Goal: Task Accomplishment & Management: Use online tool/utility

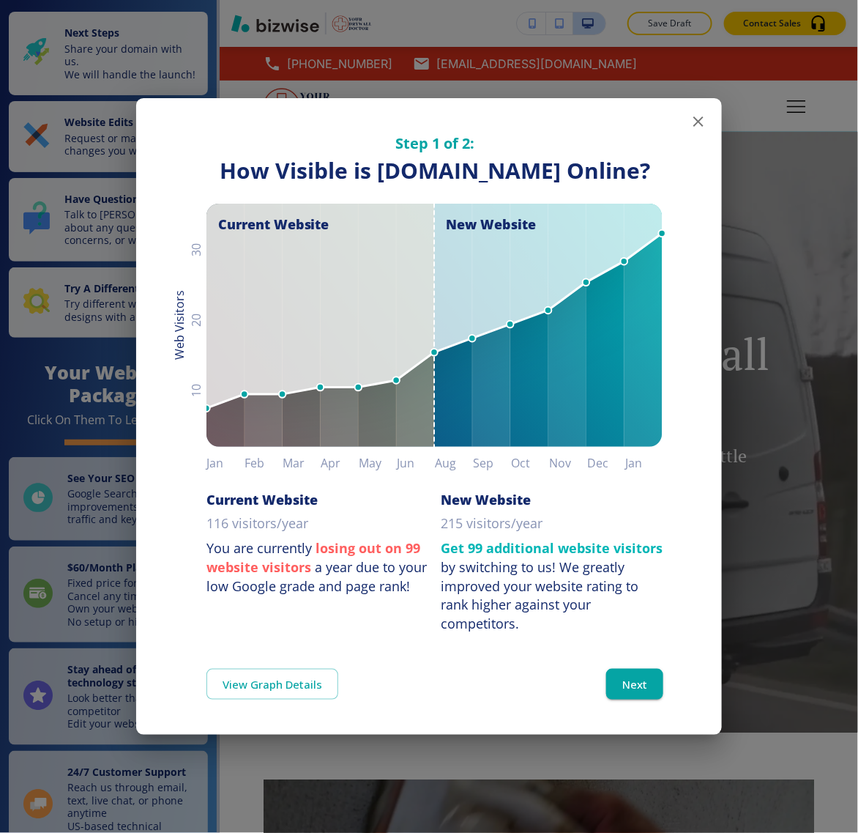
click at [691, 113] on icon "button" at bounding box center [699, 122] width 18 height 18
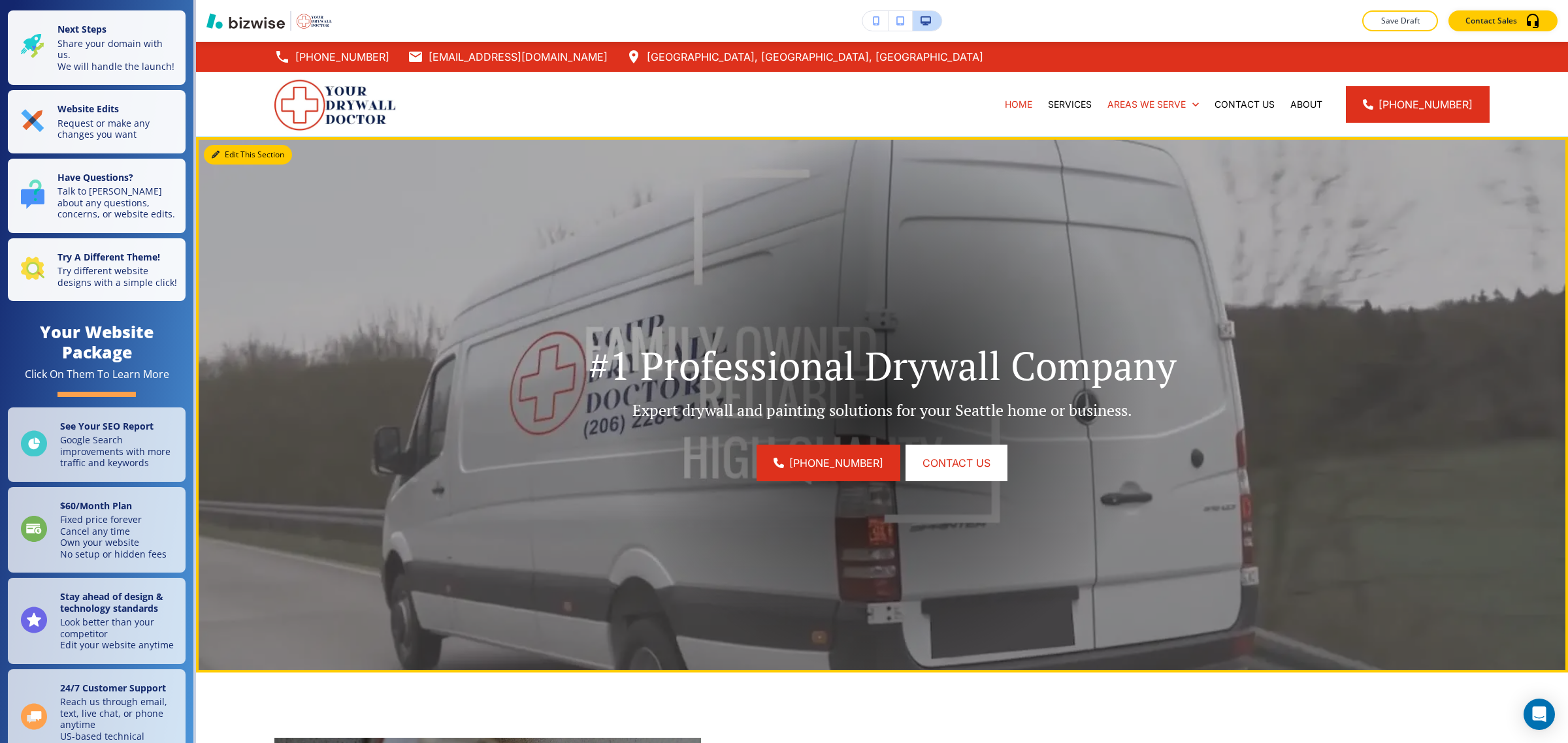
click at [217, 153] on icon "button" at bounding box center [215, 154] width 8 height 8
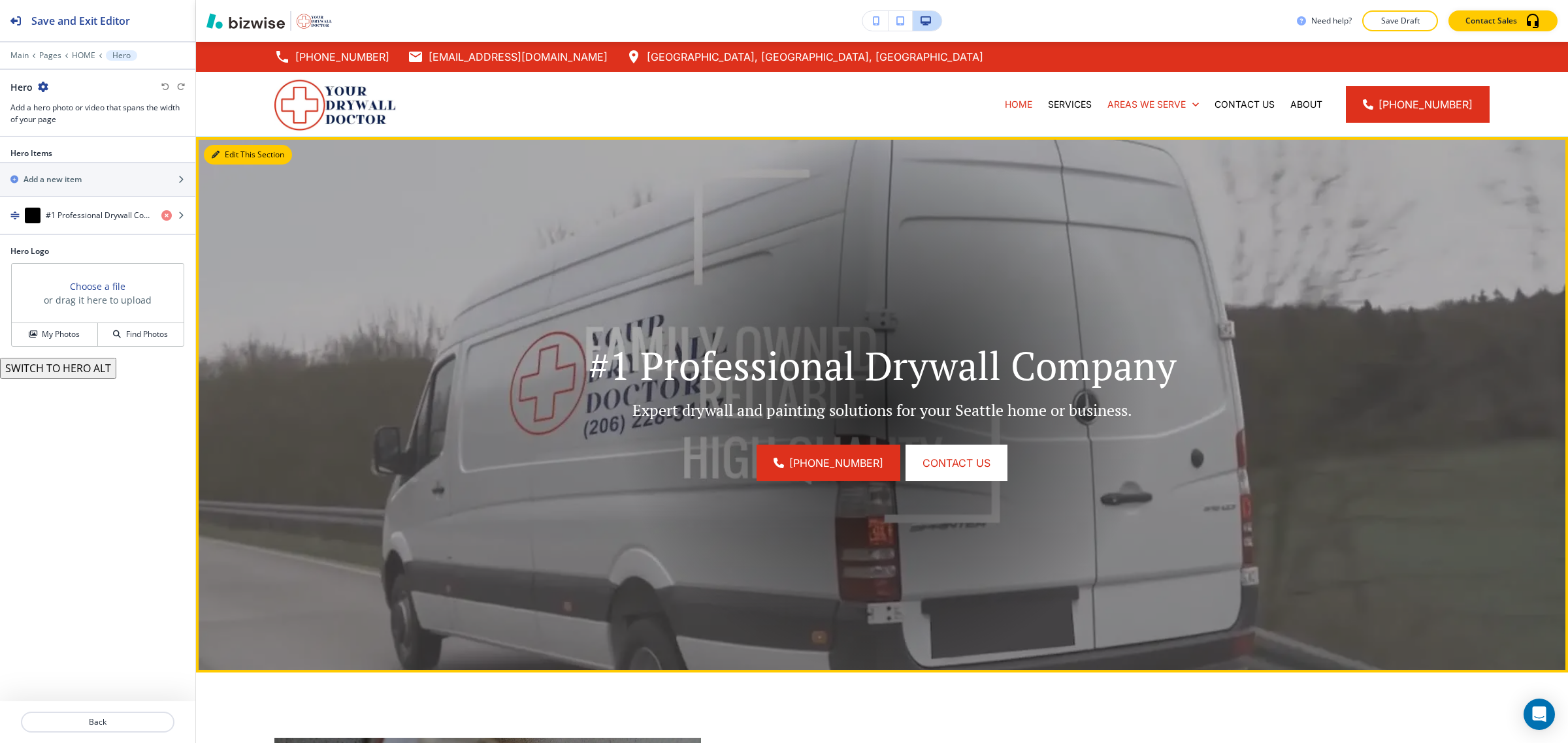
scroll to position [95, 0]
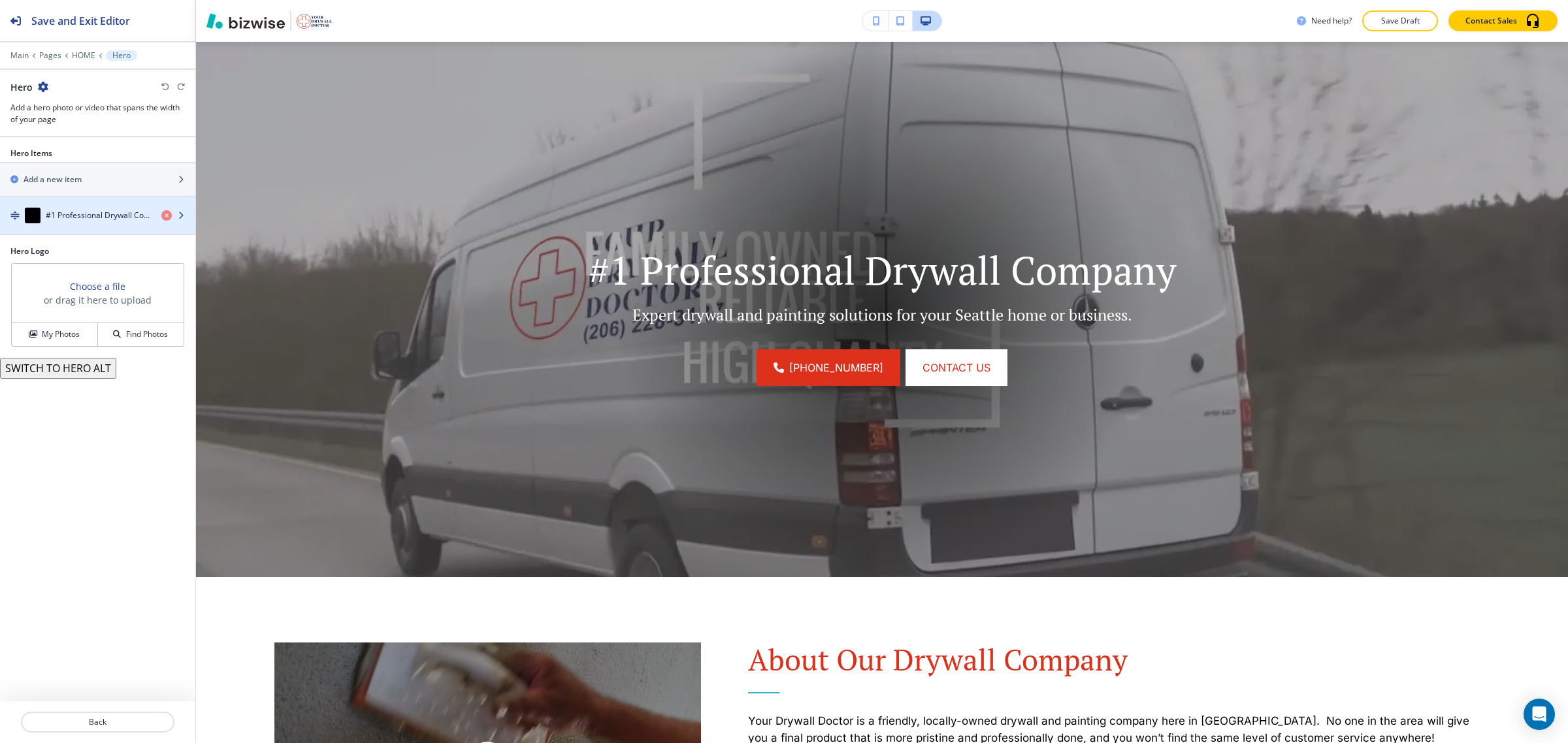
click at [77, 221] on h4 "#1 Professional Drywall Company" at bounding box center [98, 215] width 105 height 12
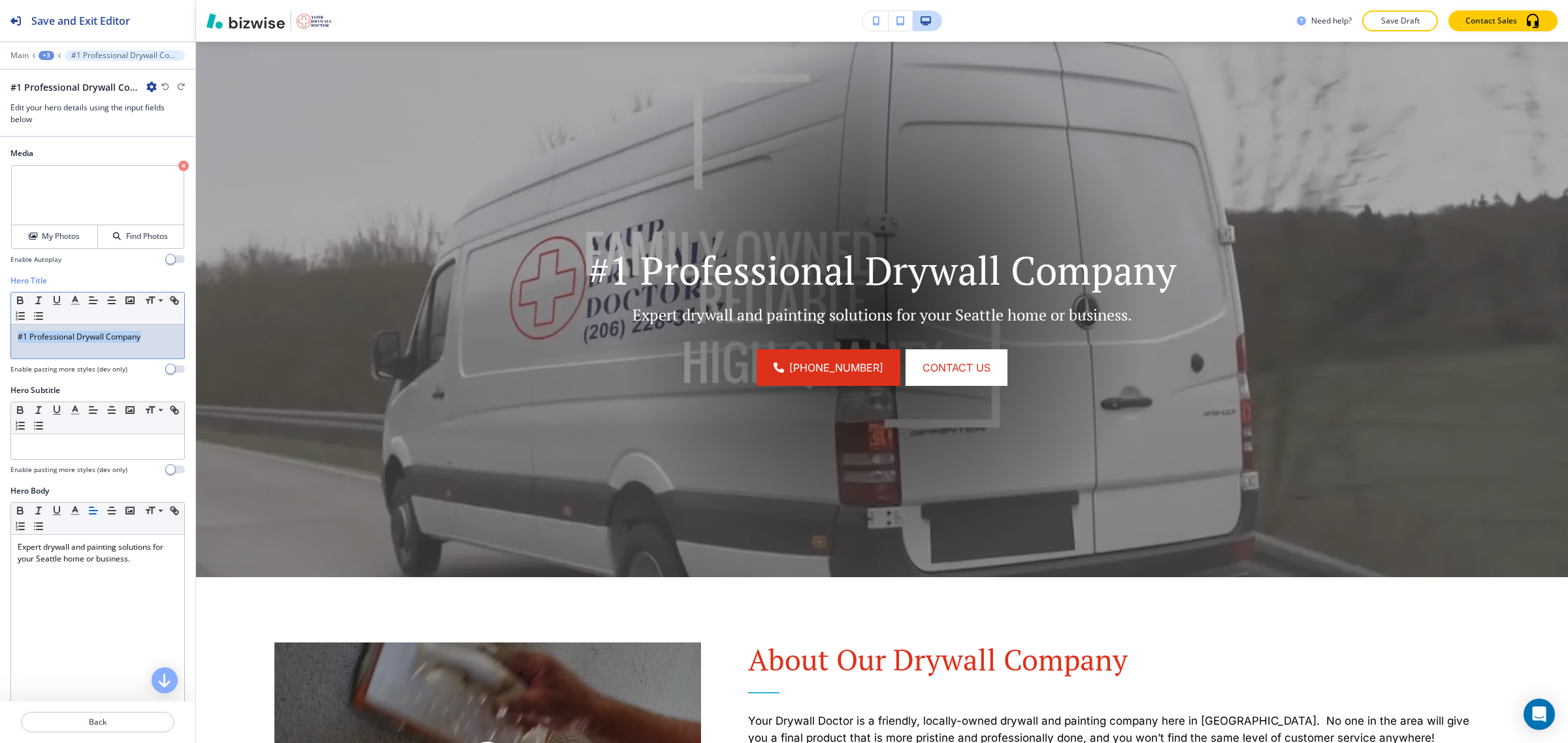
drag, startPoint x: 150, startPoint y: 344, endPoint x: 0, endPoint y: 348, distance: 150.1
click at [0, 348] on div "Hero Title Small Normal Large Huge #1 Professional Drywall Company Enable pasti…" at bounding box center [97, 329] width 195 height 110
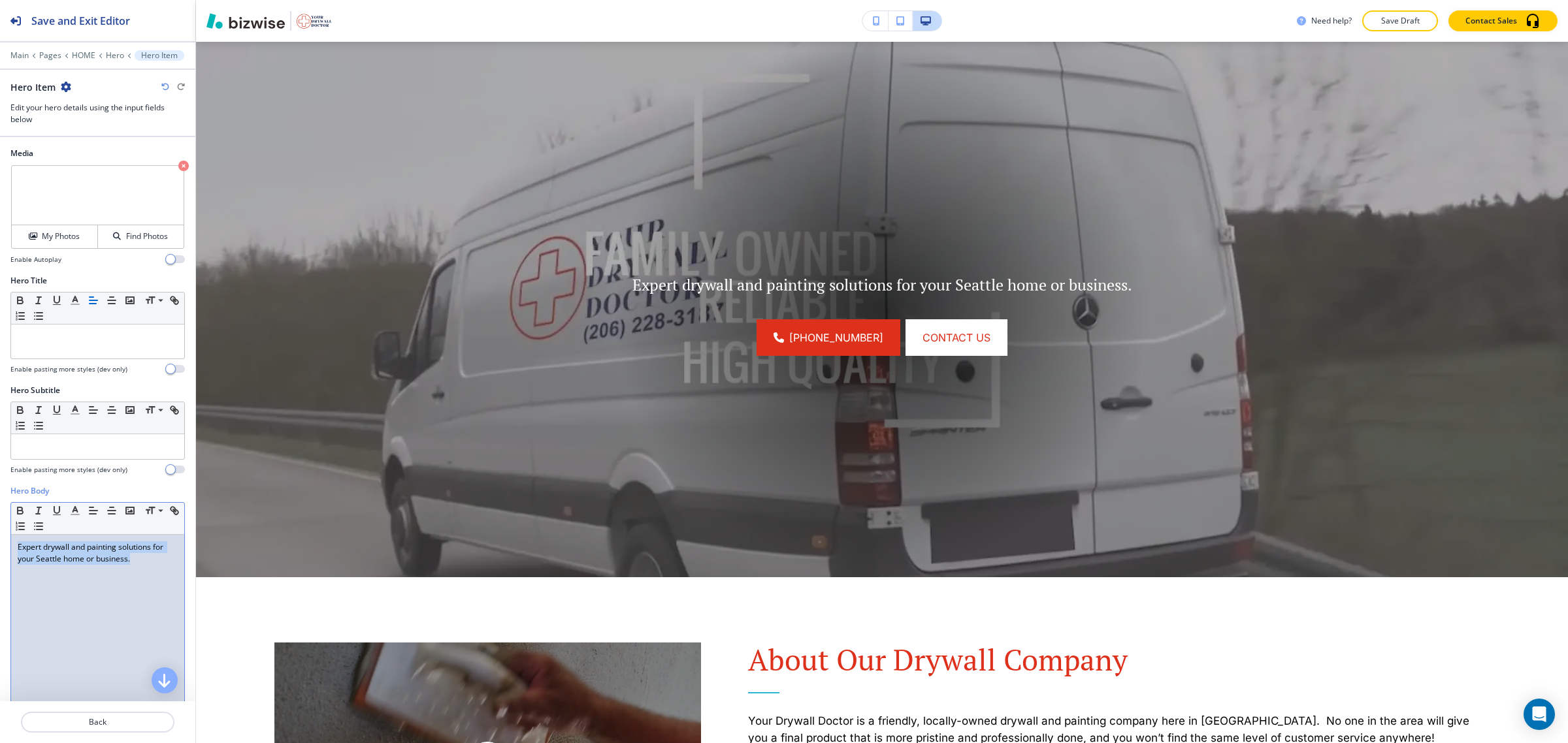
drag, startPoint x: 159, startPoint y: 563, endPoint x: 0, endPoint y: 529, distance: 162.6
click at [0, 529] on div "Hero Body Small Normal Large Huge Expert drywall and painting solutions for you…" at bounding box center [97, 607] width 195 height 245
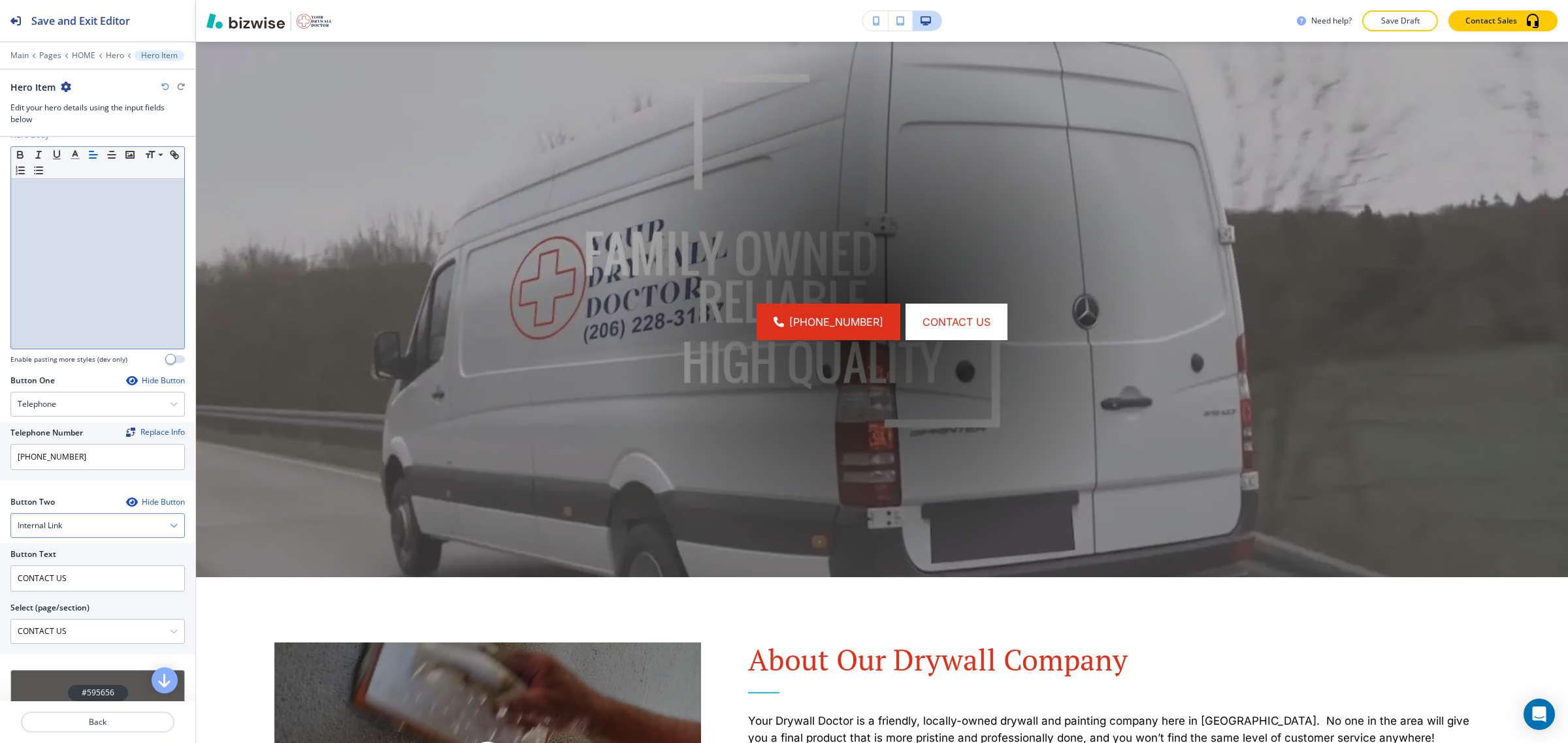
scroll to position [409, 0]
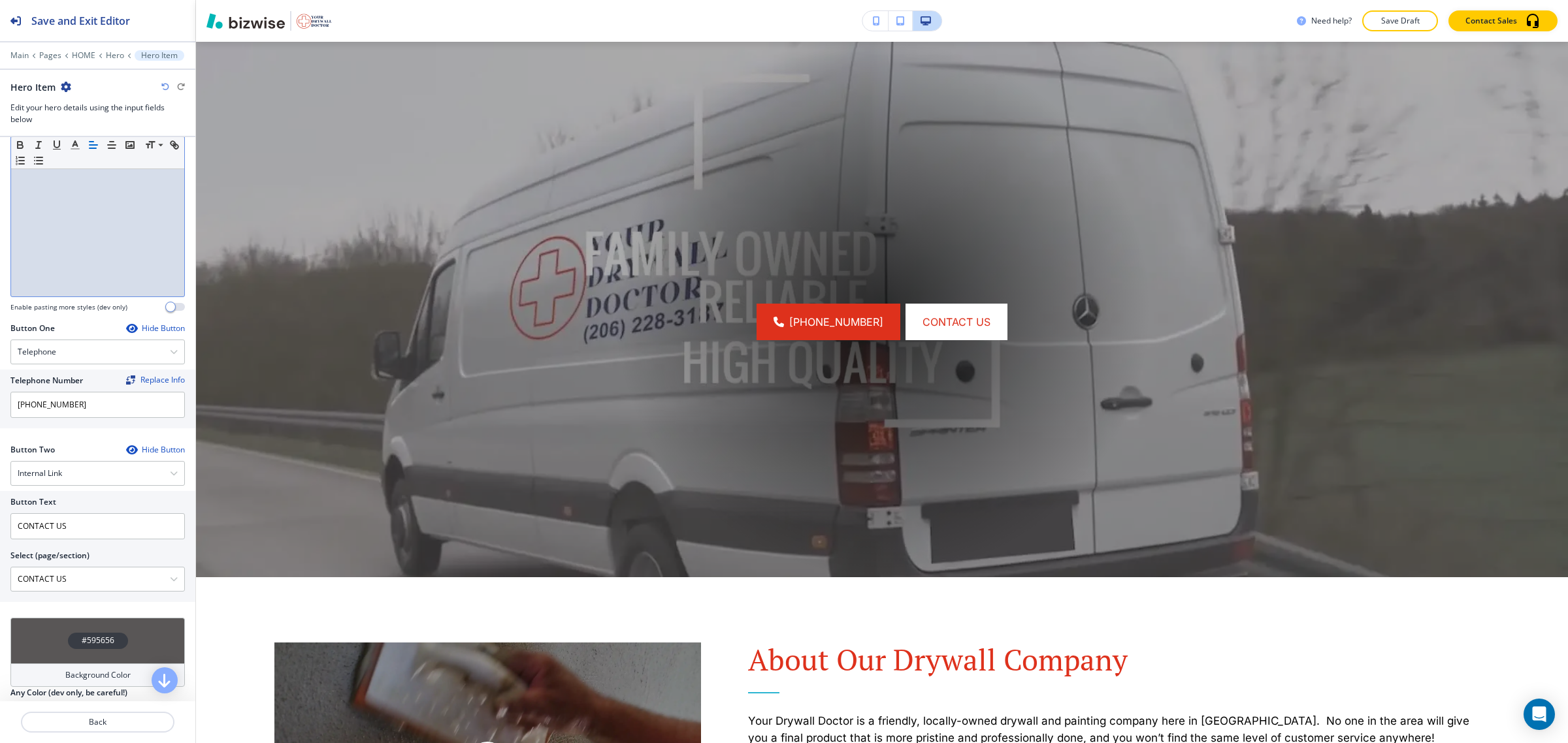
click at [126, 326] on icon "button" at bounding box center [131, 328] width 11 height 11
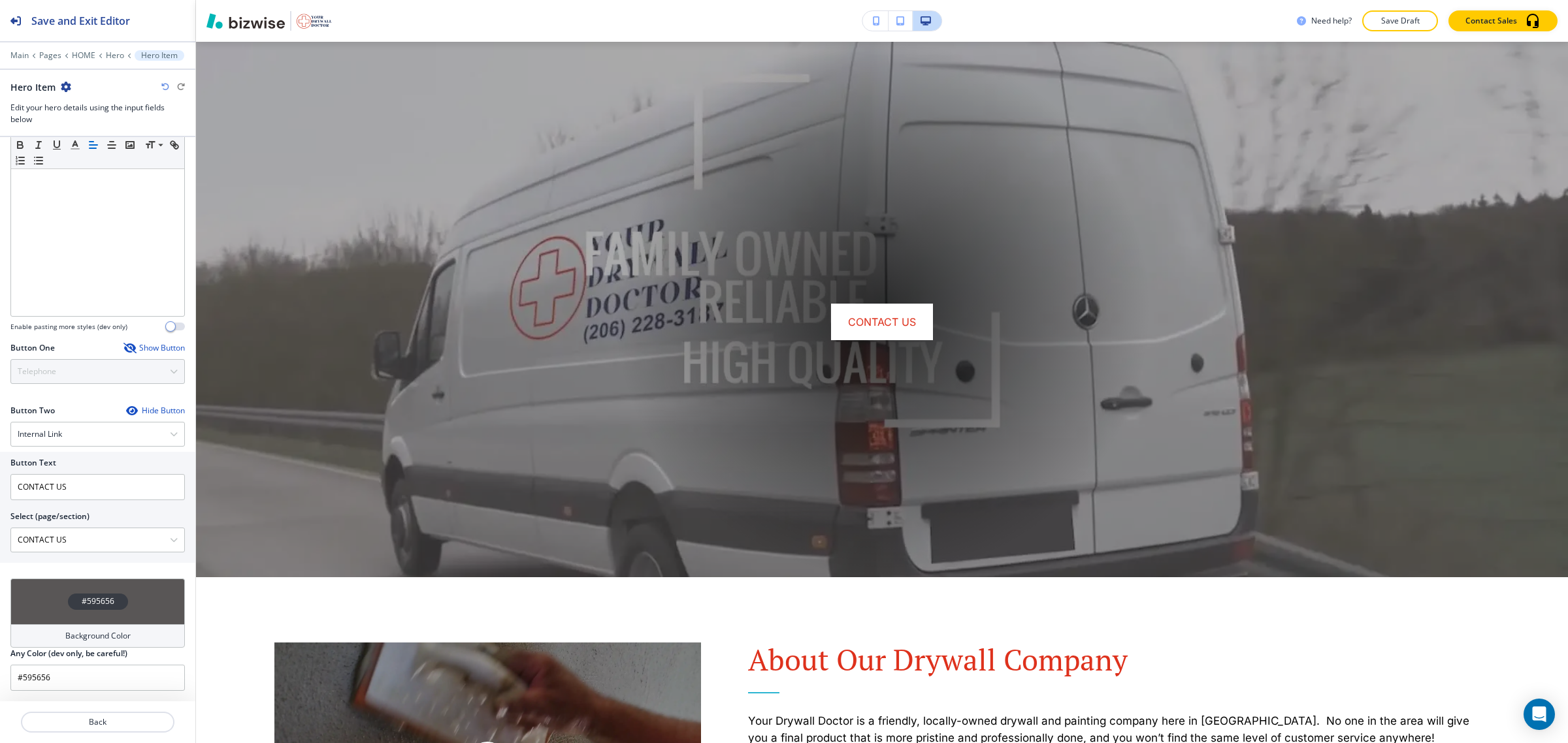
scroll to position [392, 0]
click at [129, 400] on div "Button One Show Button Telephone Telephone External Link Social Media Email Fil…" at bounding box center [97, 374] width 195 height 62
click at [126, 409] on icon "button" at bounding box center [131, 411] width 11 height 11
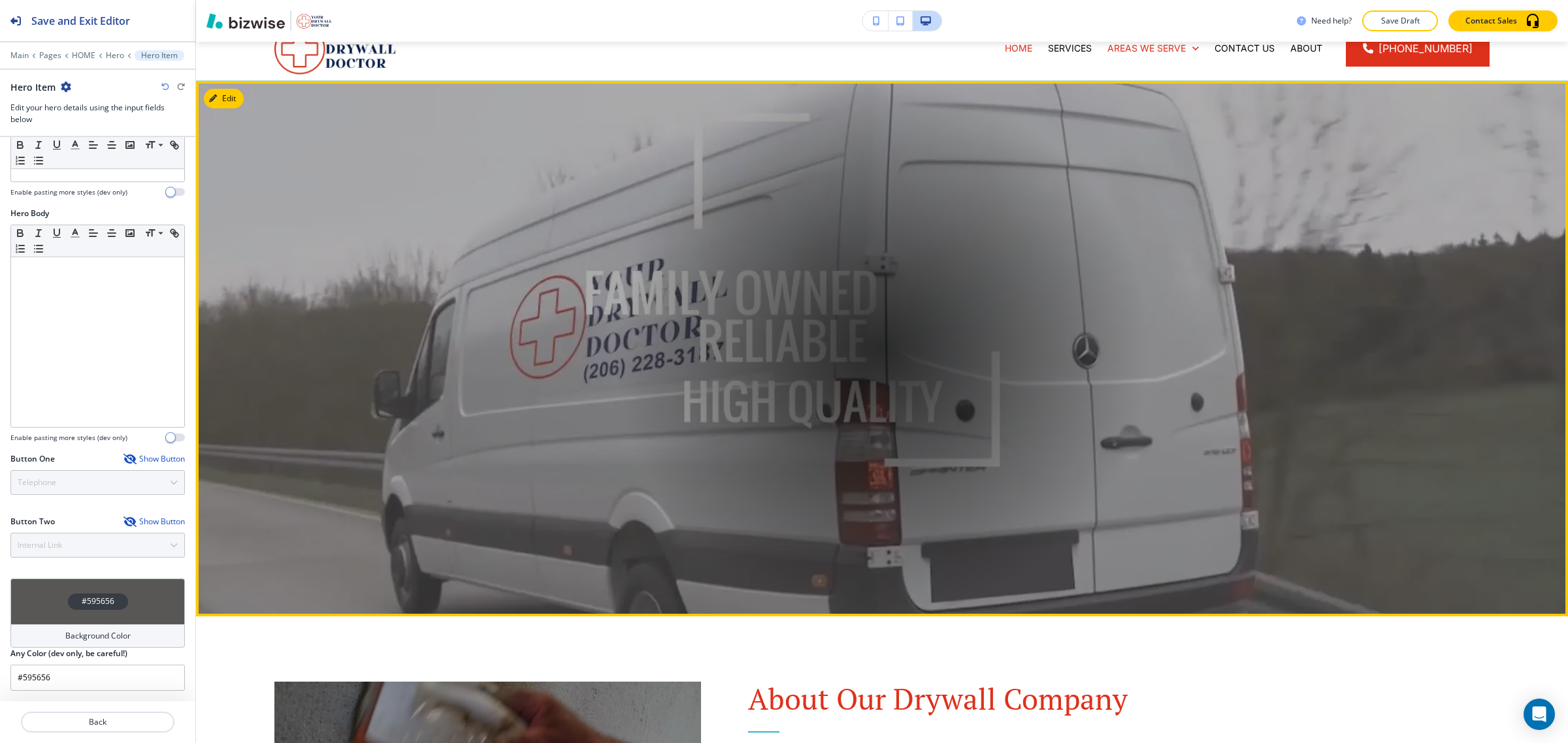
scroll to position [0, 0]
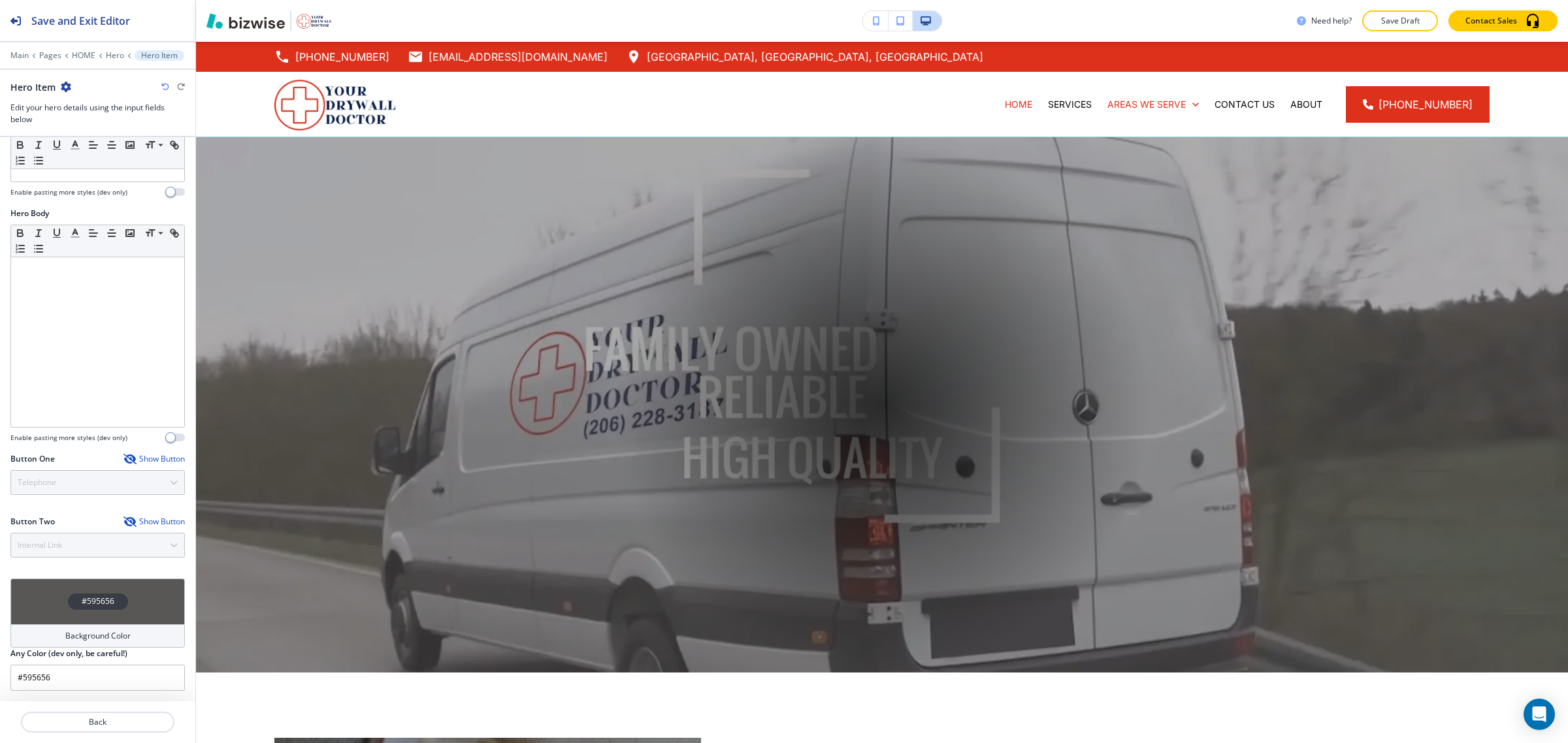
click at [43, 595] on div "#595656" at bounding box center [98, 601] width 175 height 45
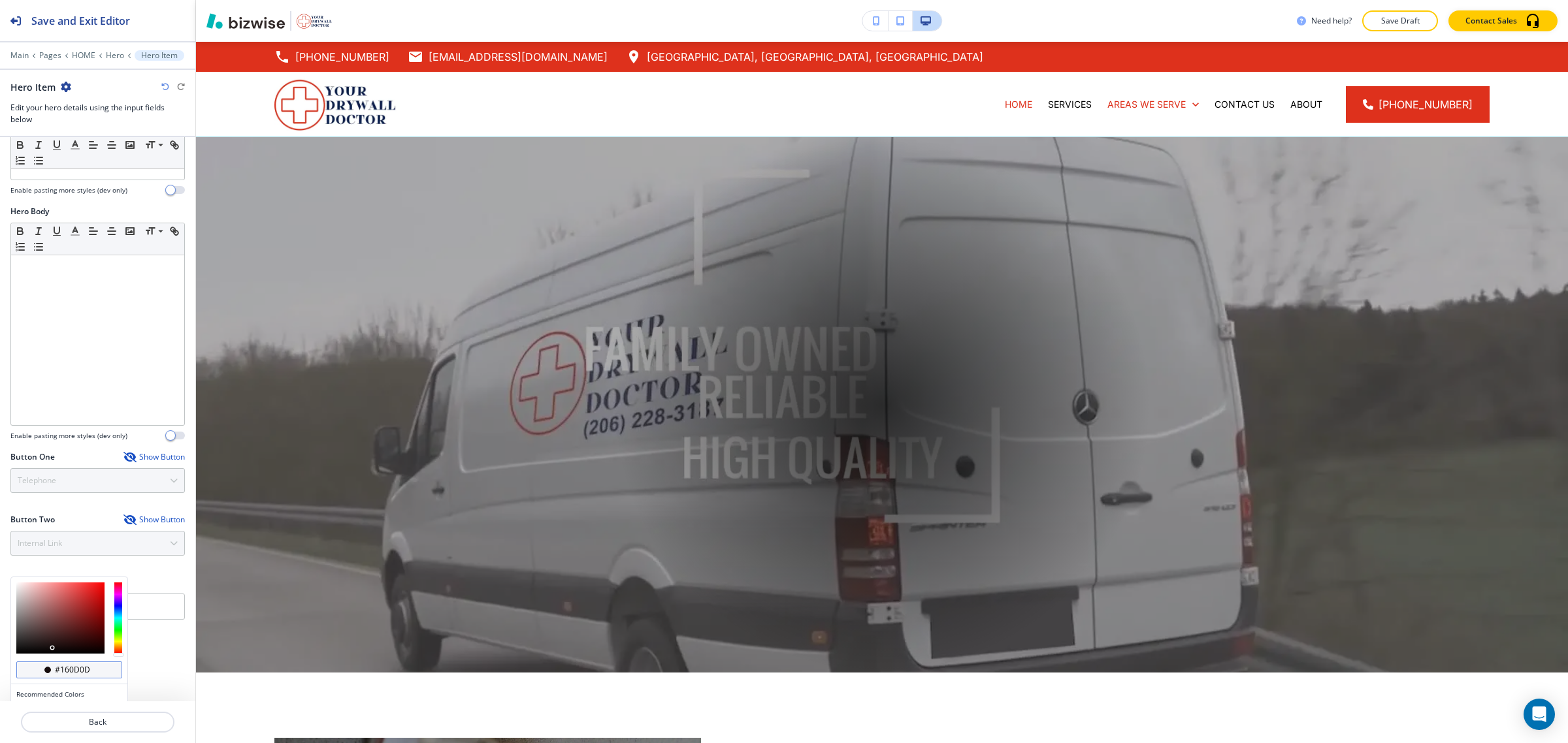
drag, startPoint x: 17, startPoint y: 631, endPoint x: 86, endPoint y: 668, distance: 78.3
click at [86, 668] on div "#160d0d Recommended Colors Recently Selected" at bounding box center [69, 669] width 116 height 184
type input "#160303"
click at [92, 650] on div at bounding box center [60, 618] width 88 height 71
type input "#160303"
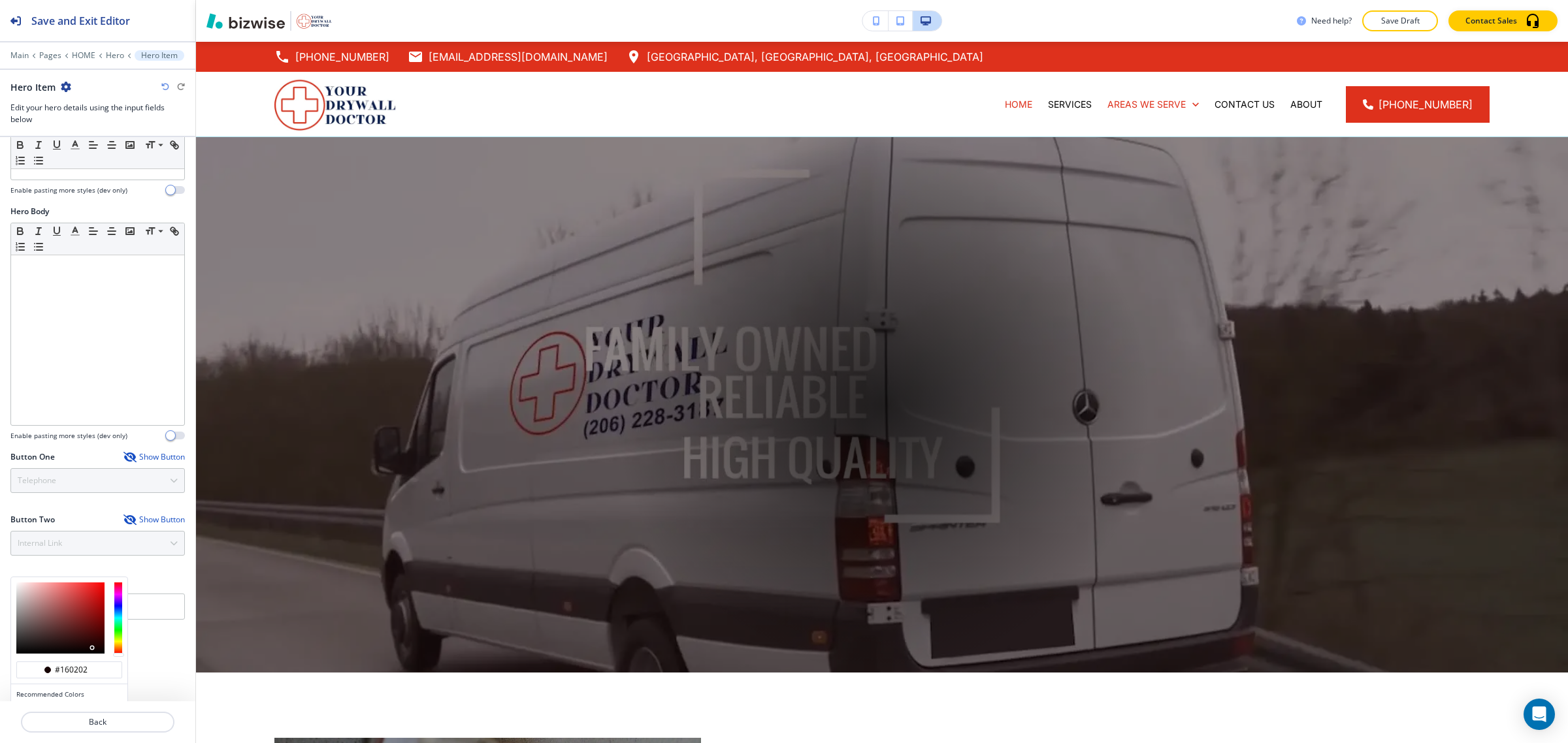
type input "#130101"
click at [98, 651] on div at bounding box center [60, 618] width 88 height 71
type input "#130101"
type input "#070404"
click at [61, 654] on div at bounding box center [60, 618] width 88 height 71
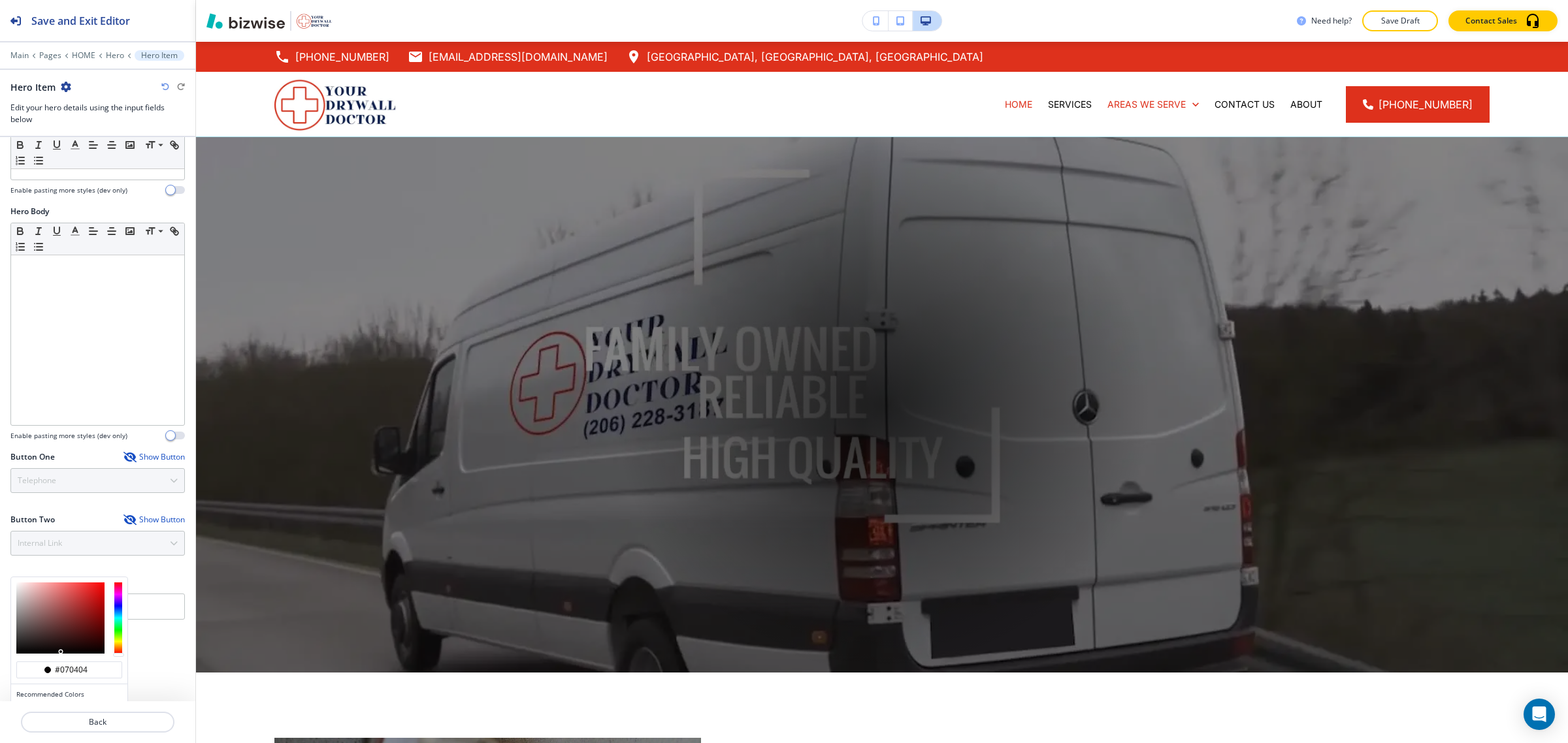
scroll to position [343, 0]
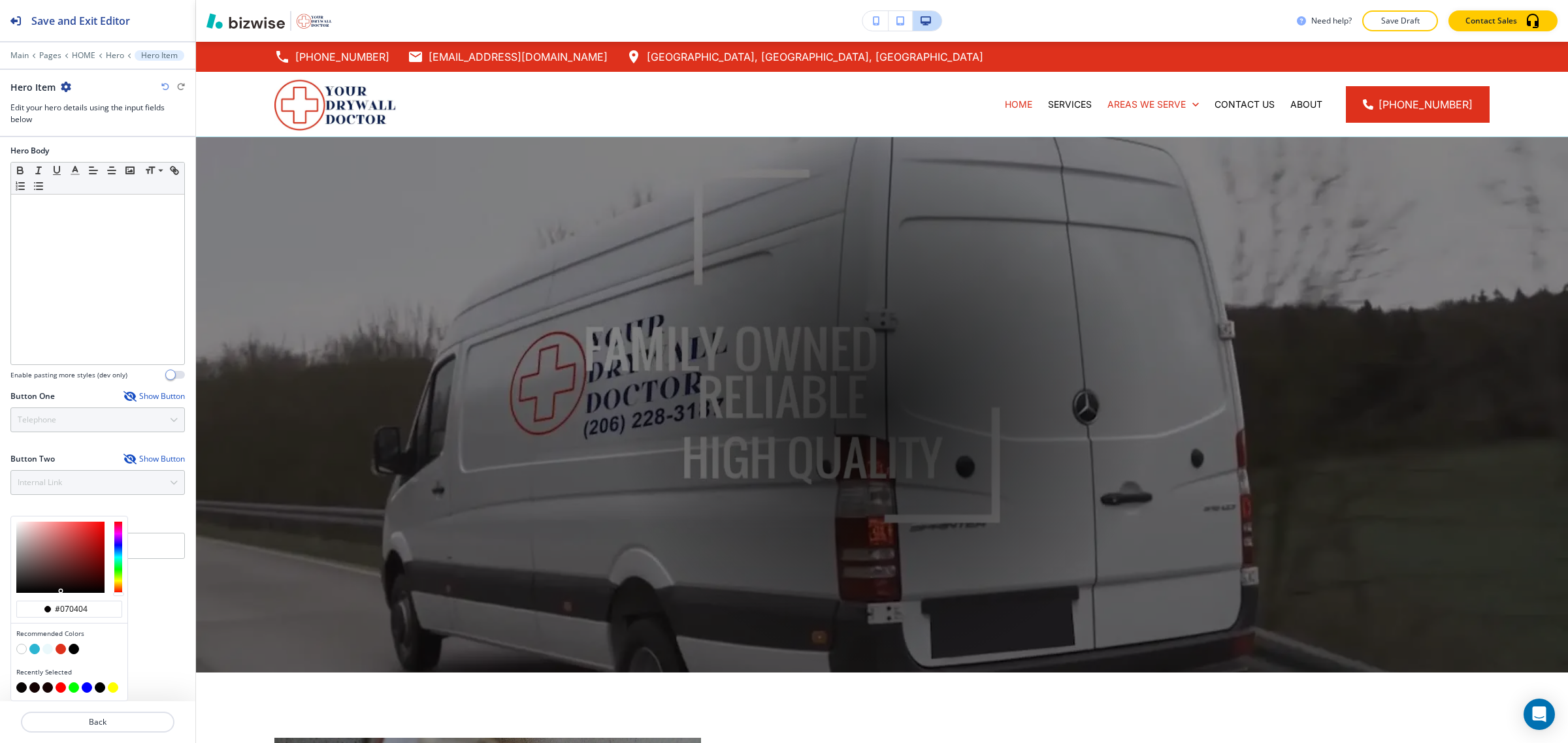
click at [21, 648] on button "button" at bounding box center [21, 649] width 11 height 11
type input "#FFFFFF"
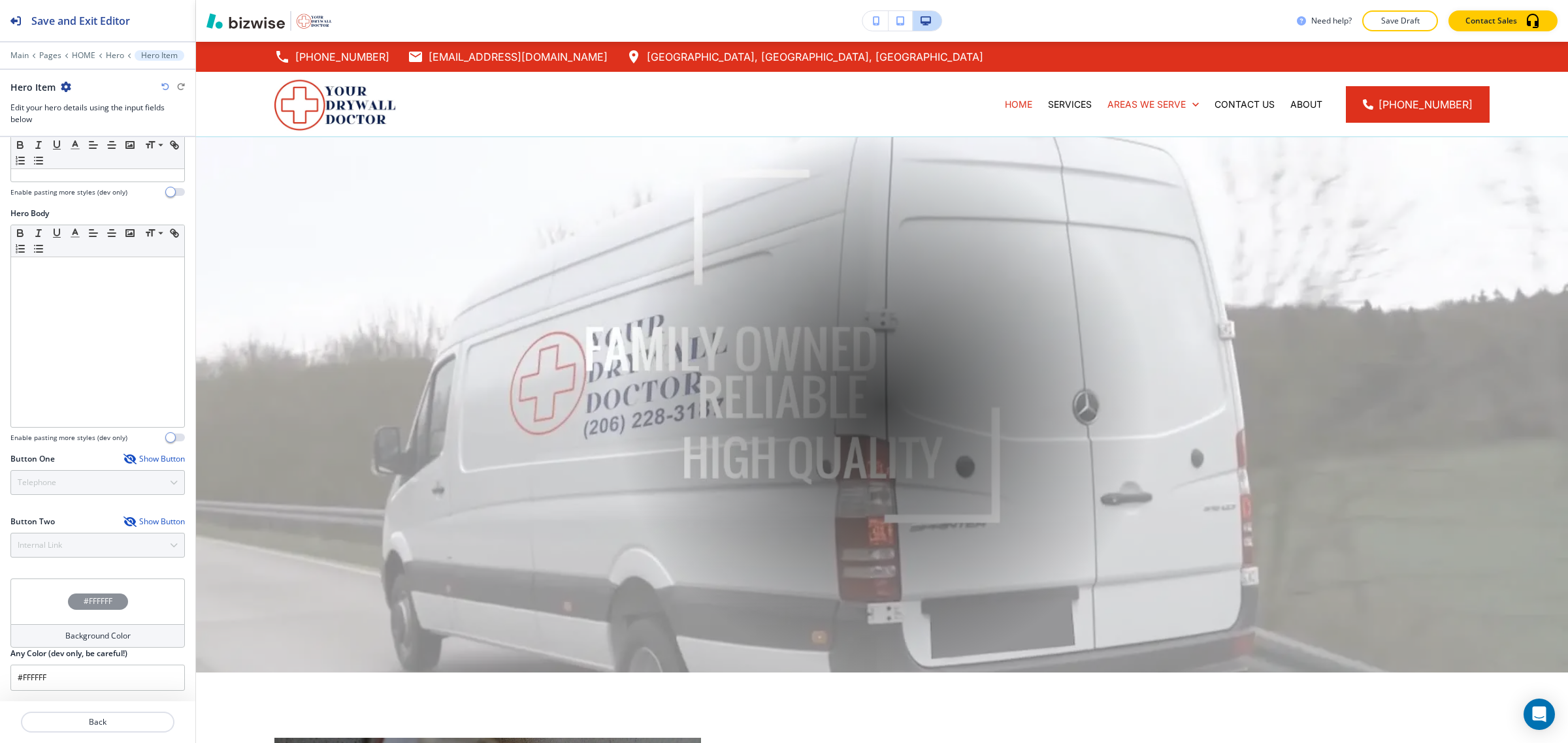
scroll to position [279, 0]
click at [109, 602] on div "#FFFFFF" at bounding box center [97, 602] width 60 height 16
type input "#dac2c2"
click at [26, 596] on div at bounding box center [60, 618] width 88 height 71
type input "#dac2c2"
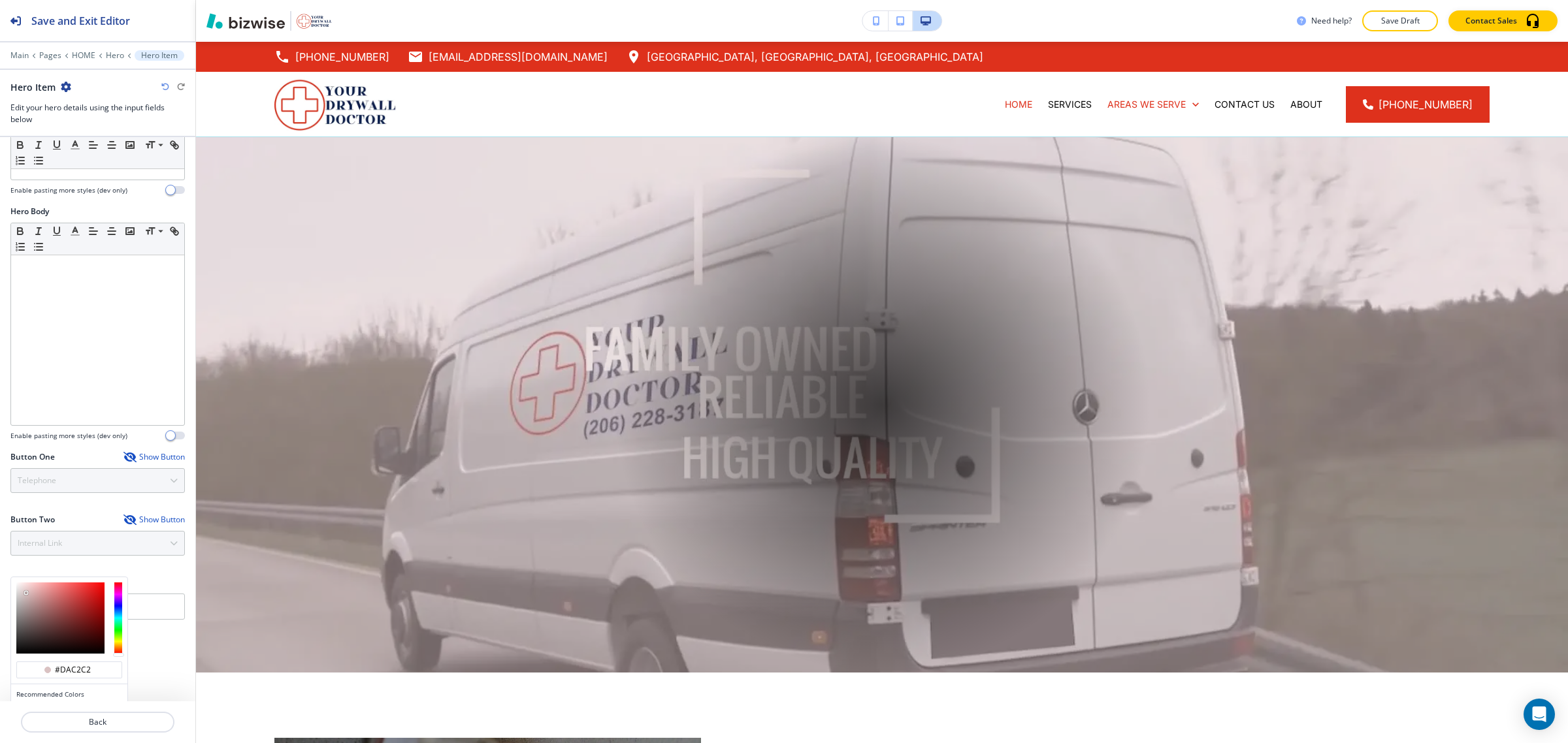
click at [11, 601] on div "#dac2c2 Recommended Colors Recently Selected" at bounding box center [70, 670] width 118 height 186
type input "#a29494"
click at [24, 611] on div at bounding box center [60, 618] width 88 height 71
type input "#a29494"
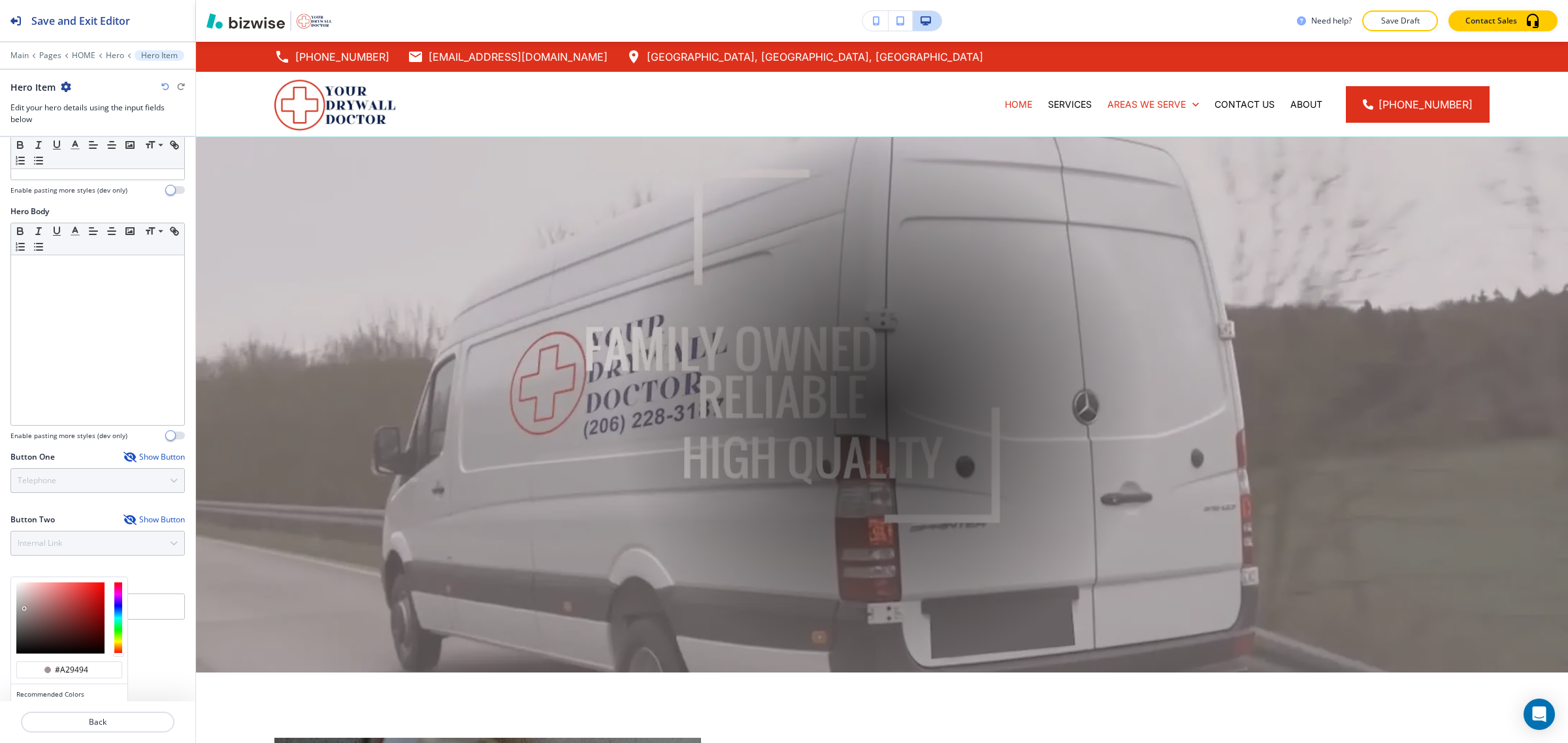
type input "#9d9b9b"
click at [18, 613] on div at bounding box center [60, 618] width 88 height 71
type input "#9d9b9b"
type input "#c3bfbf"
click at [19, 602] on div at bounding box center [60, 618] width 88 height 71
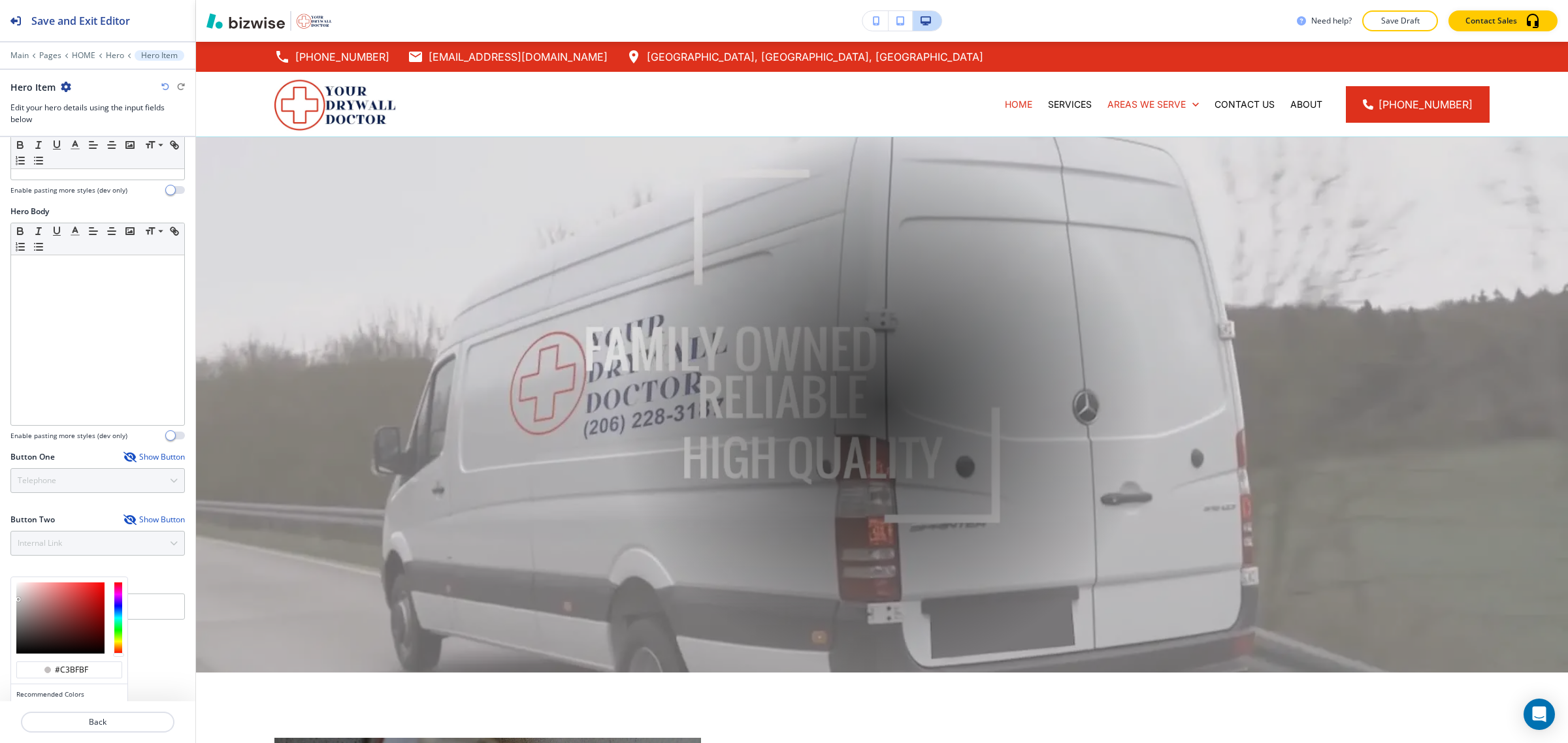
click at [157, 687] on div "Media My Photos Find Photos Enable Autoplay Hero Title Small Normal Large Huge …" at bounding box center [97, 419] width 195 height 565
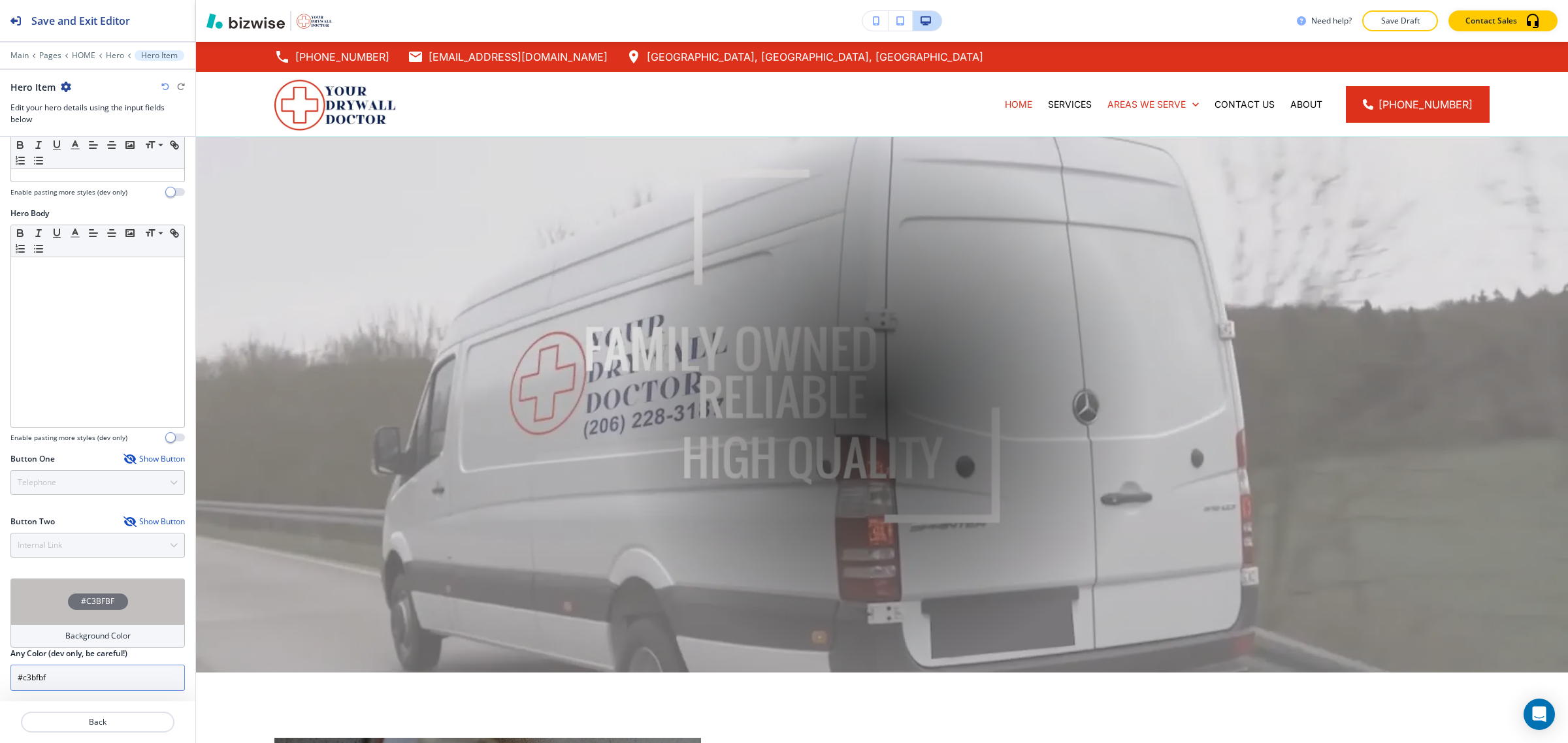
click at [120, 680] on input "#c3bfbf" at bounding box center [98, 677] width 175 height 26
click at [106, 614] on div "#C3BFBF" at bounding box center [98, 601] width 175 height 45
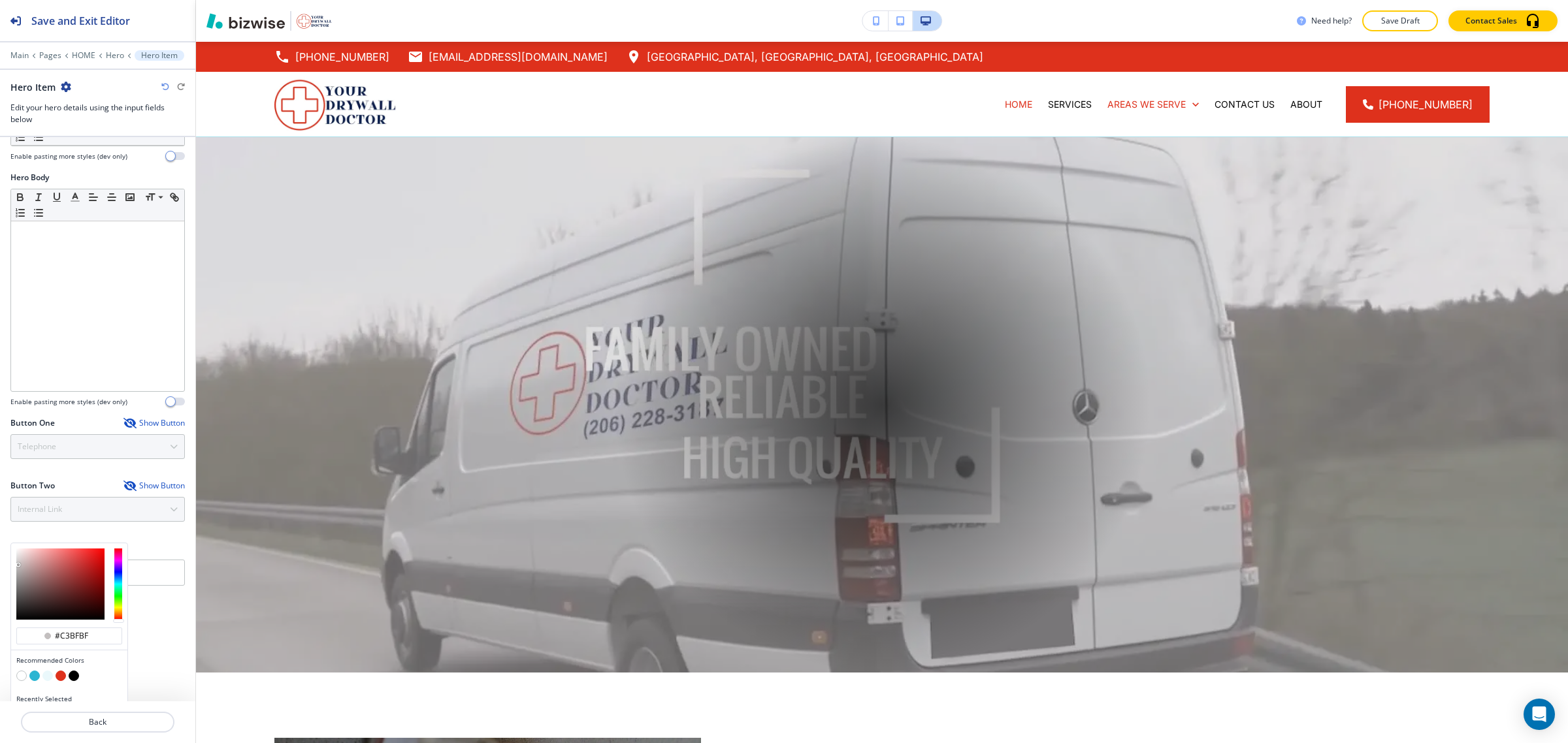
scroll to position [343, 0]
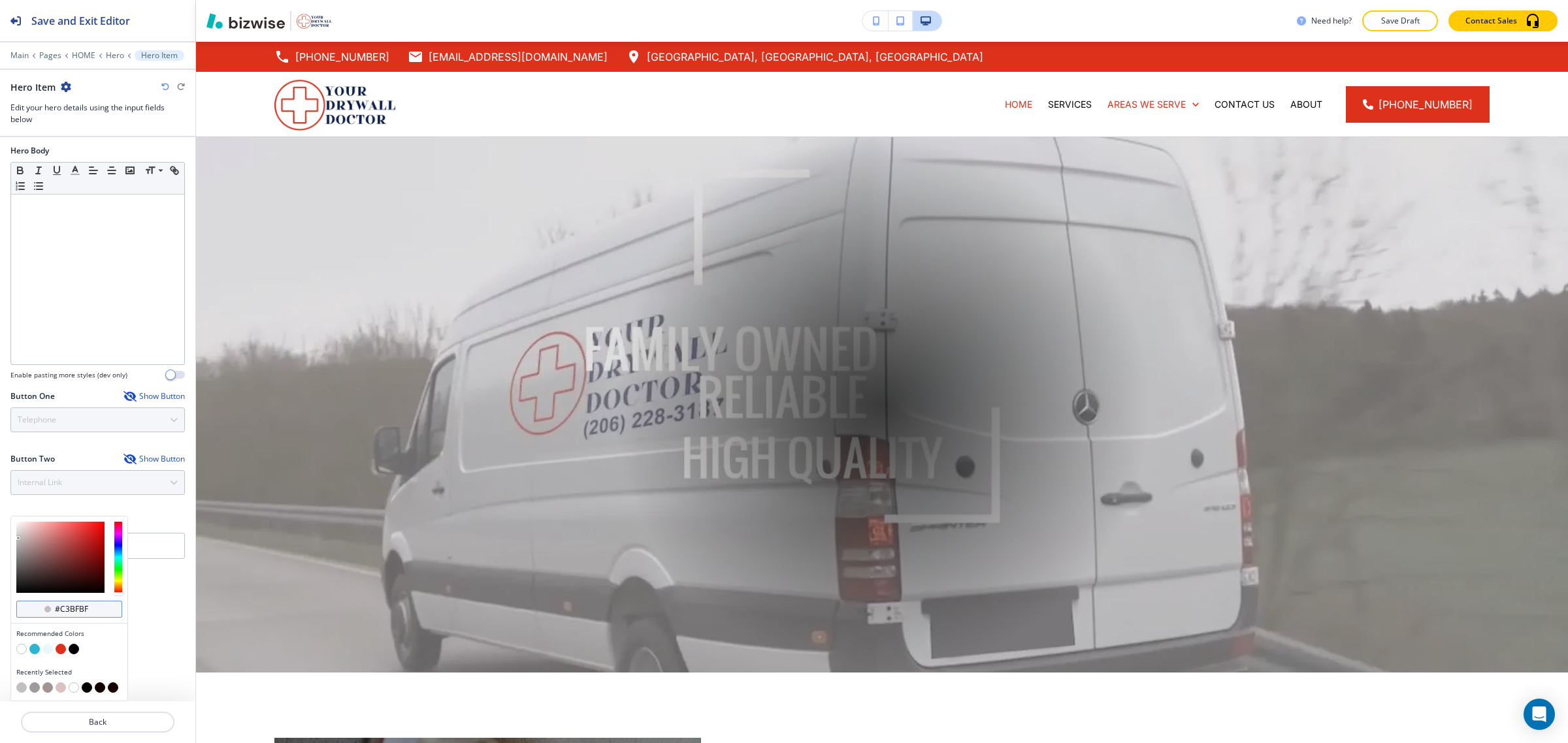
click at [106, 612] on div "#c3bfbf" at bounding box center [69, 609] width 106 height 17
click at [62, 613] on input "#c3bfbf" at bounding box center [76, 609] width 46 height 11
click at [75, 653] on button "button" at bounding box center [74, 649] width 11 height 11
type input "#000000"
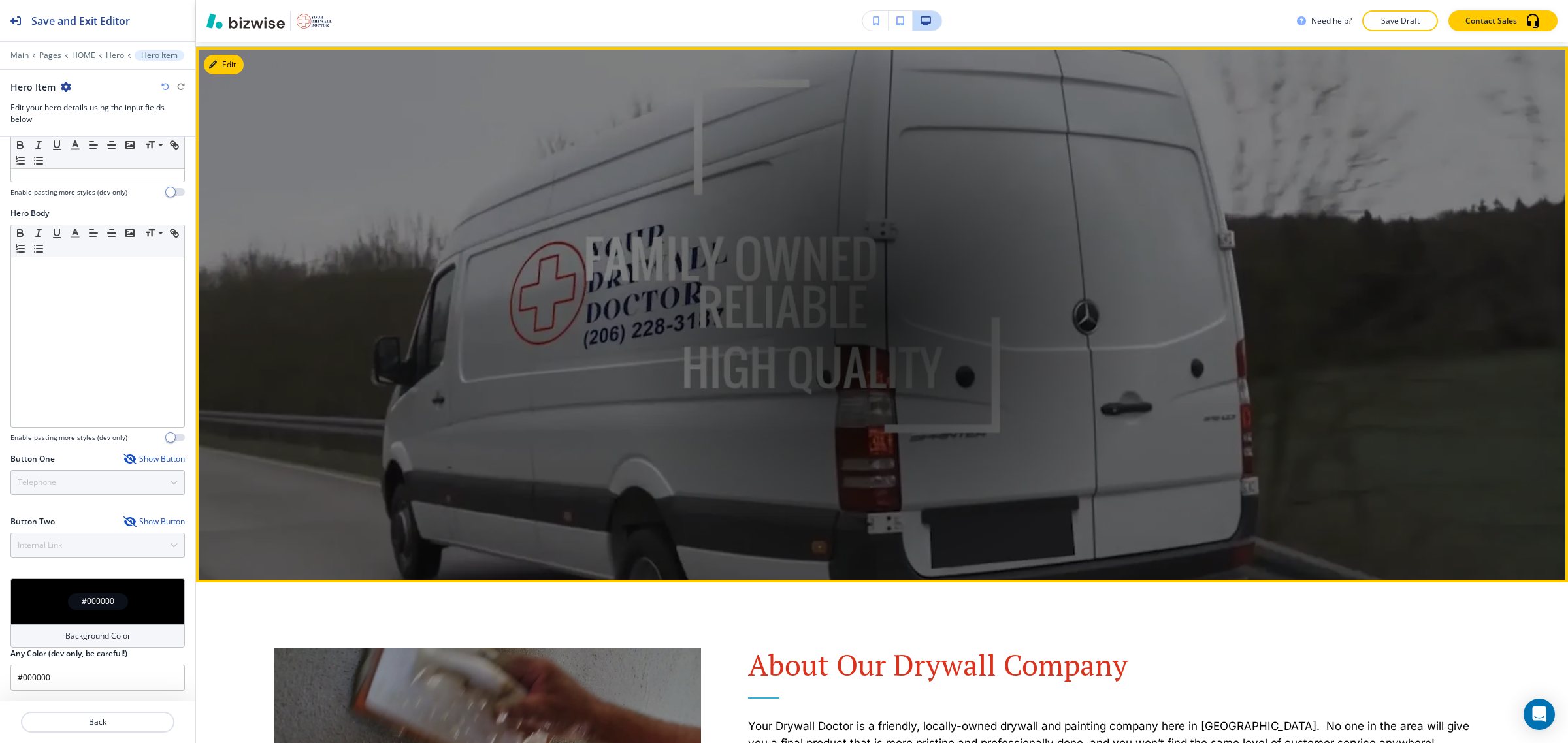
scroll to position [82, 0]
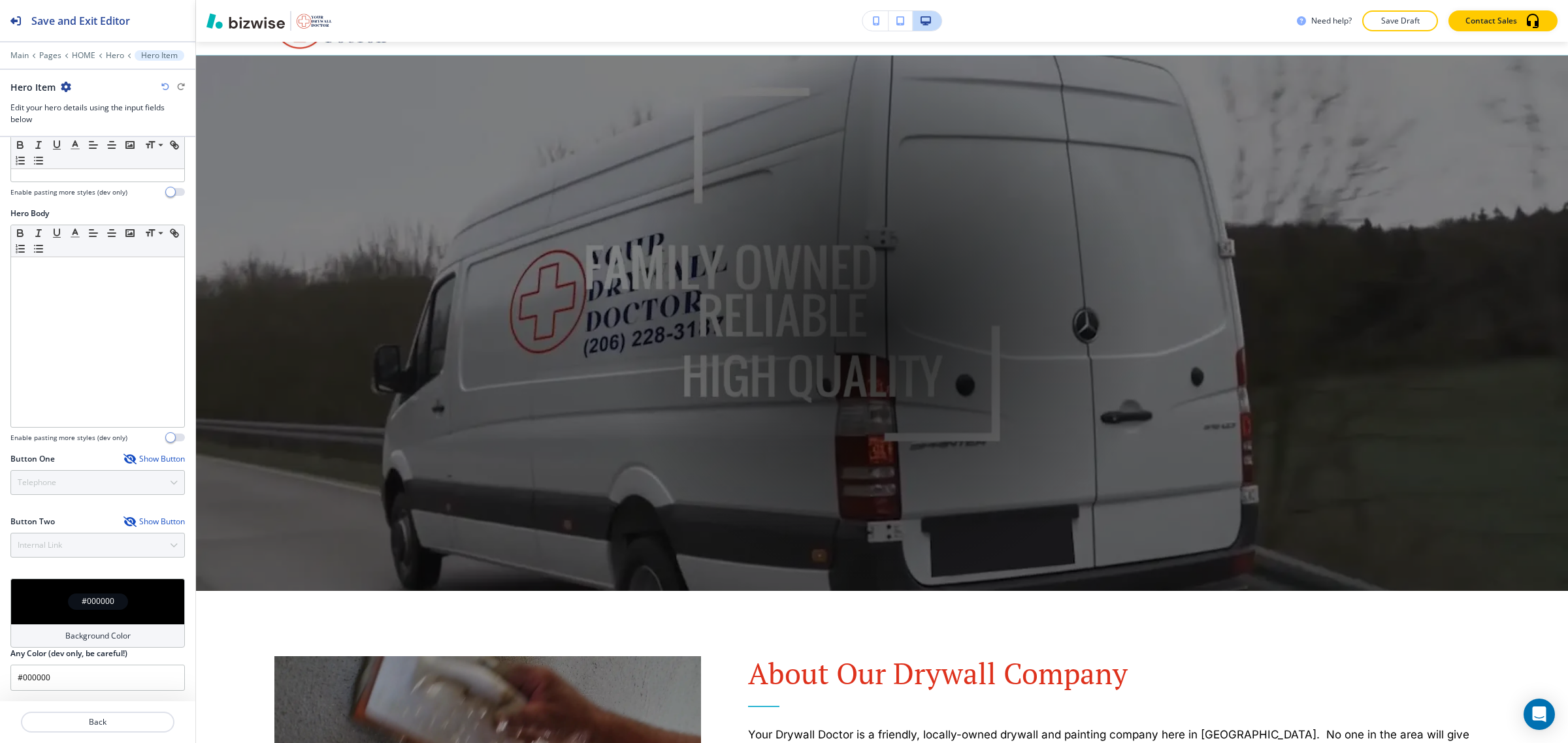
click at [85, 607] on h4 "#000000" at bounding box center [98, 601] width 33 height 12
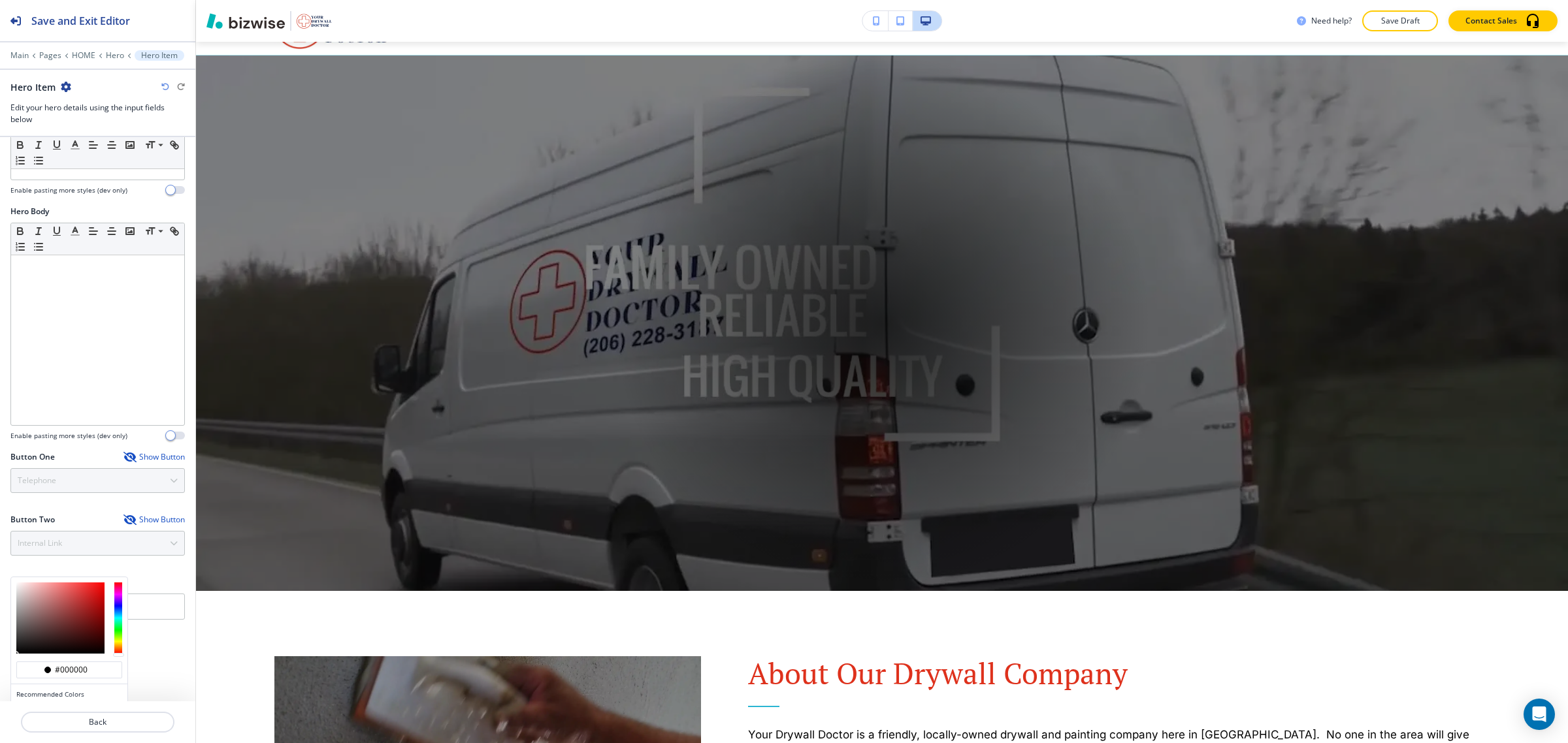
type input "#f4efef"
click at [19, 589] on div at bounding box center [60, 618] width 88 height 71
type input "#f4efef"
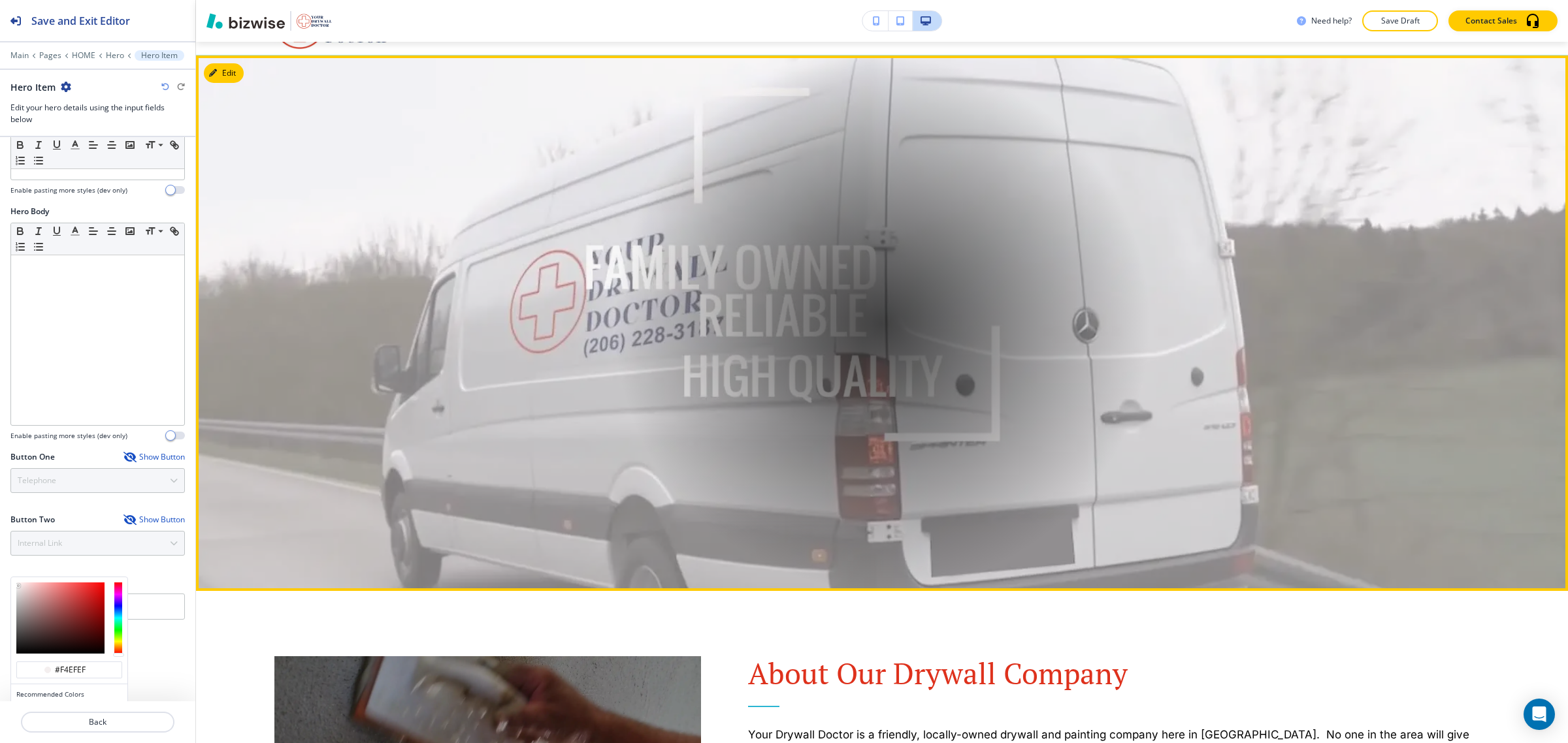
scroll to position [0, 0]
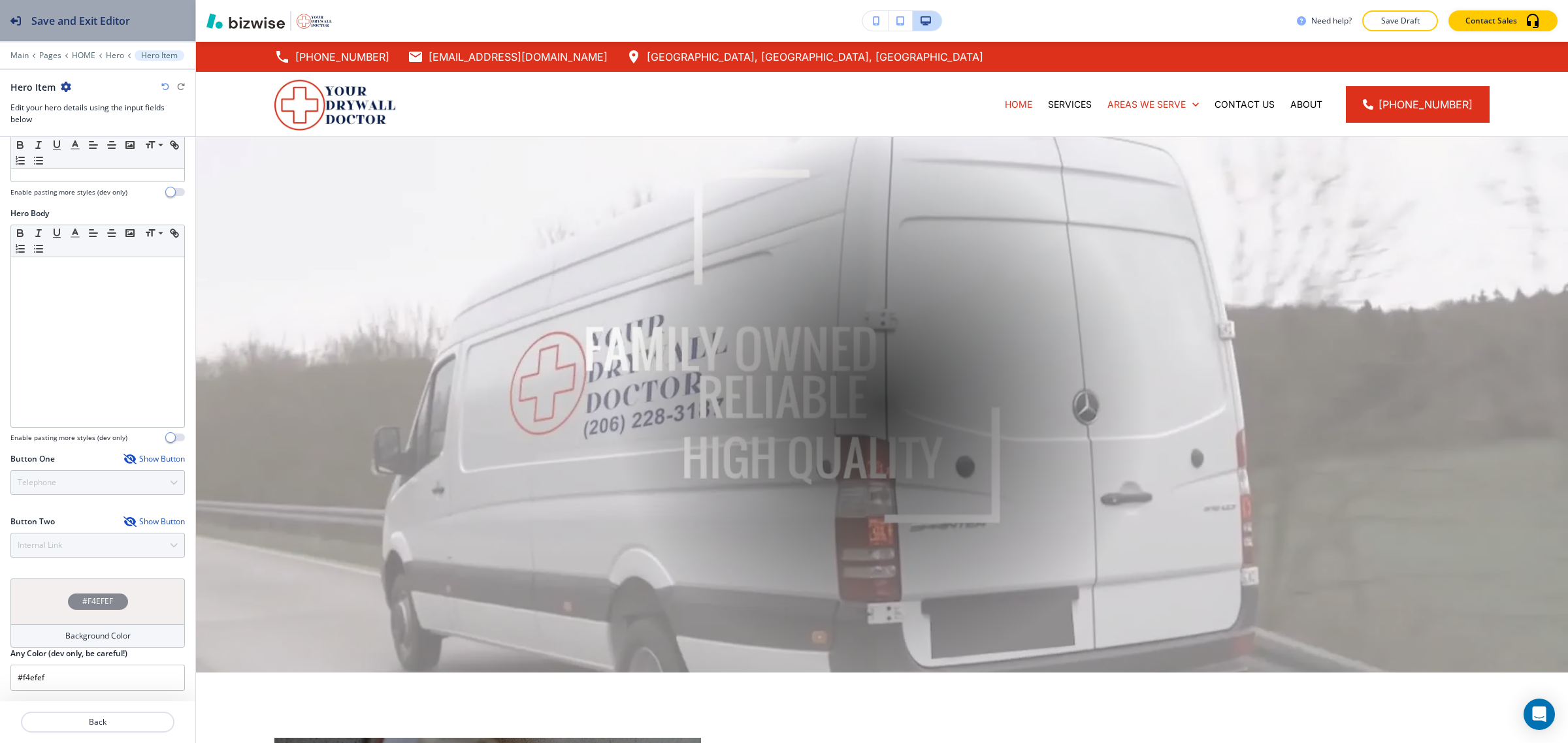
click at [86, 20] on h2 "Save and Exit Editor" at bounding box center [80, 21] width 99 height 16
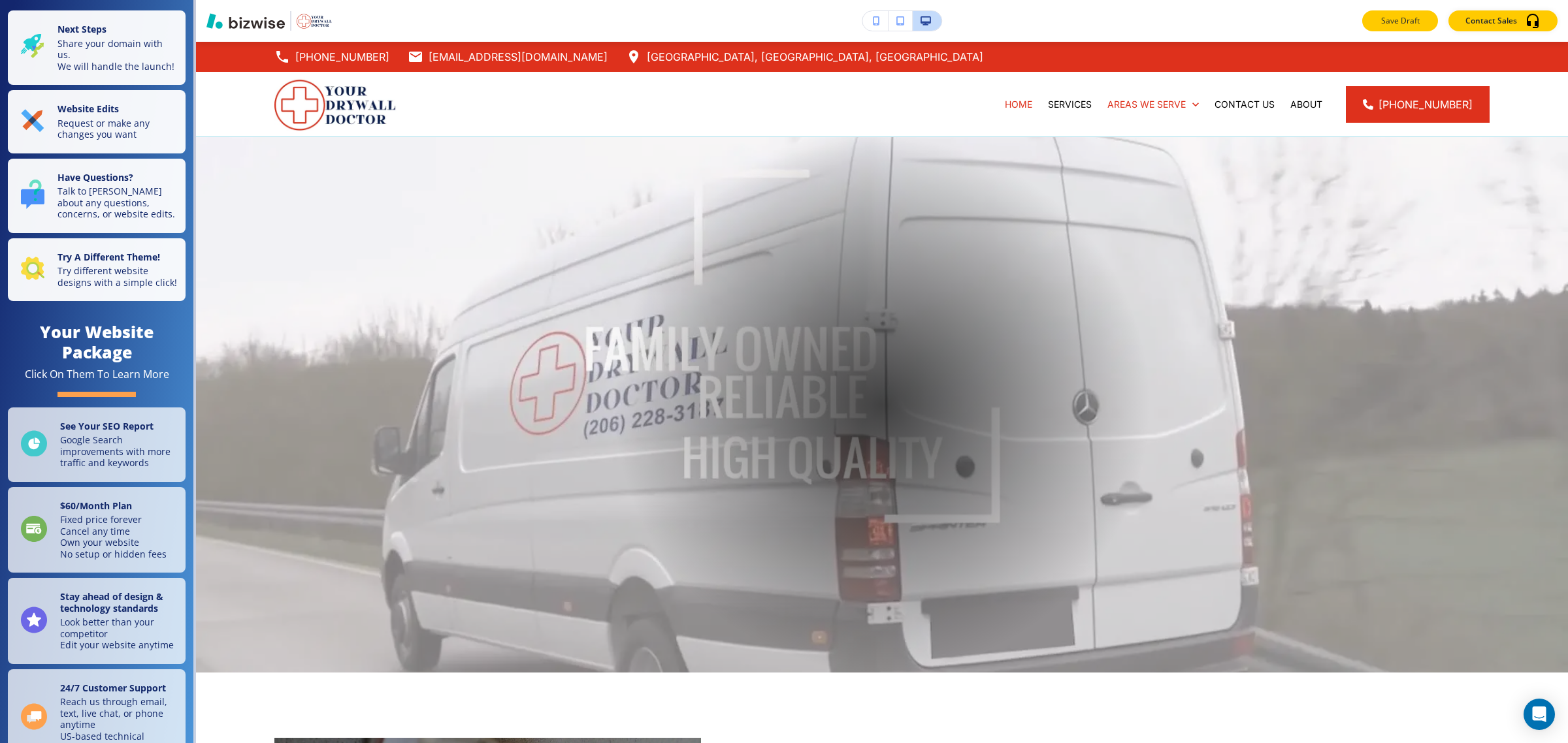
click at [765, 21] on p "Save Draft" at bounding box center [1400, 21] width 42 height 12
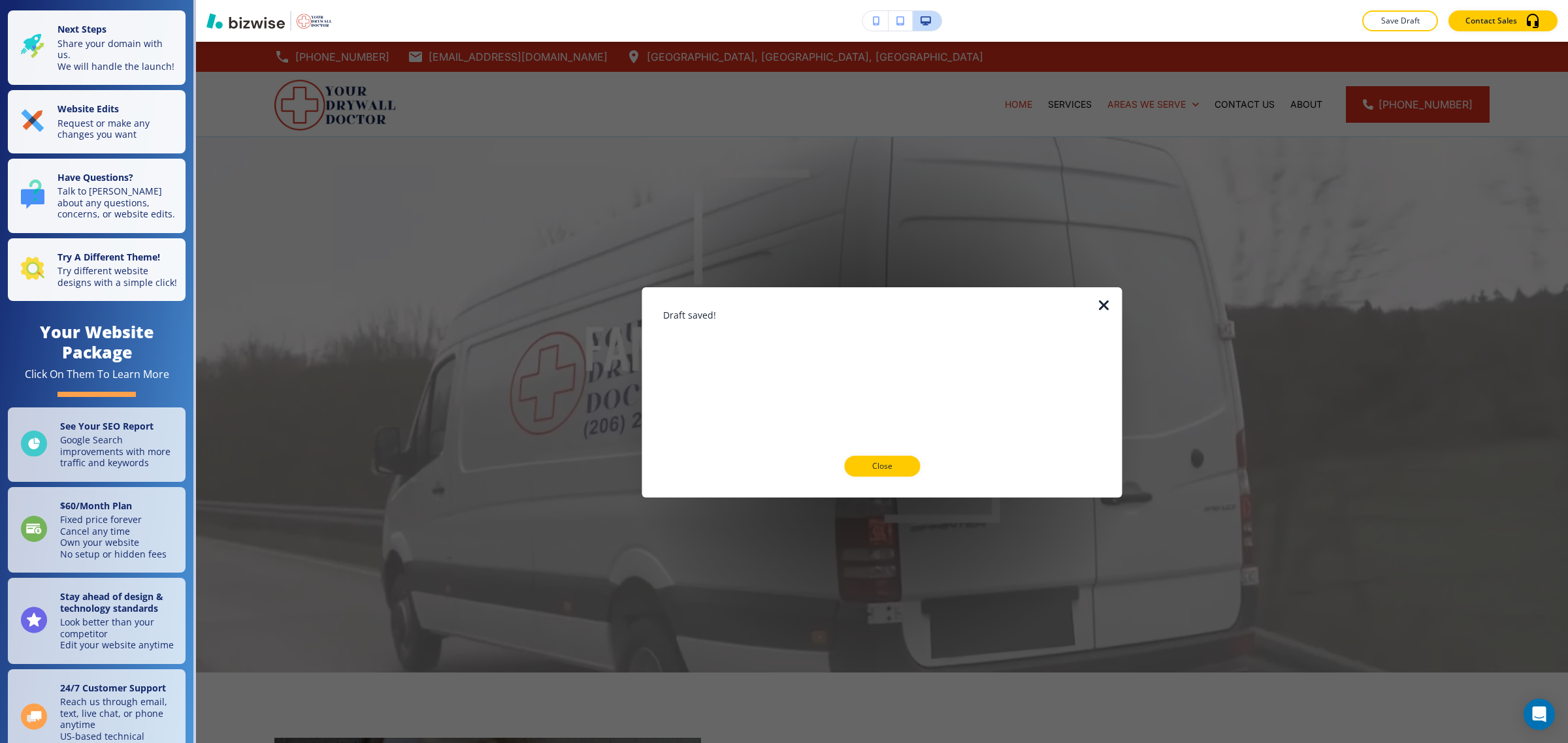
click at [765, 304] on icon "button" at bounding box center [1105, 306] width 16 height 16
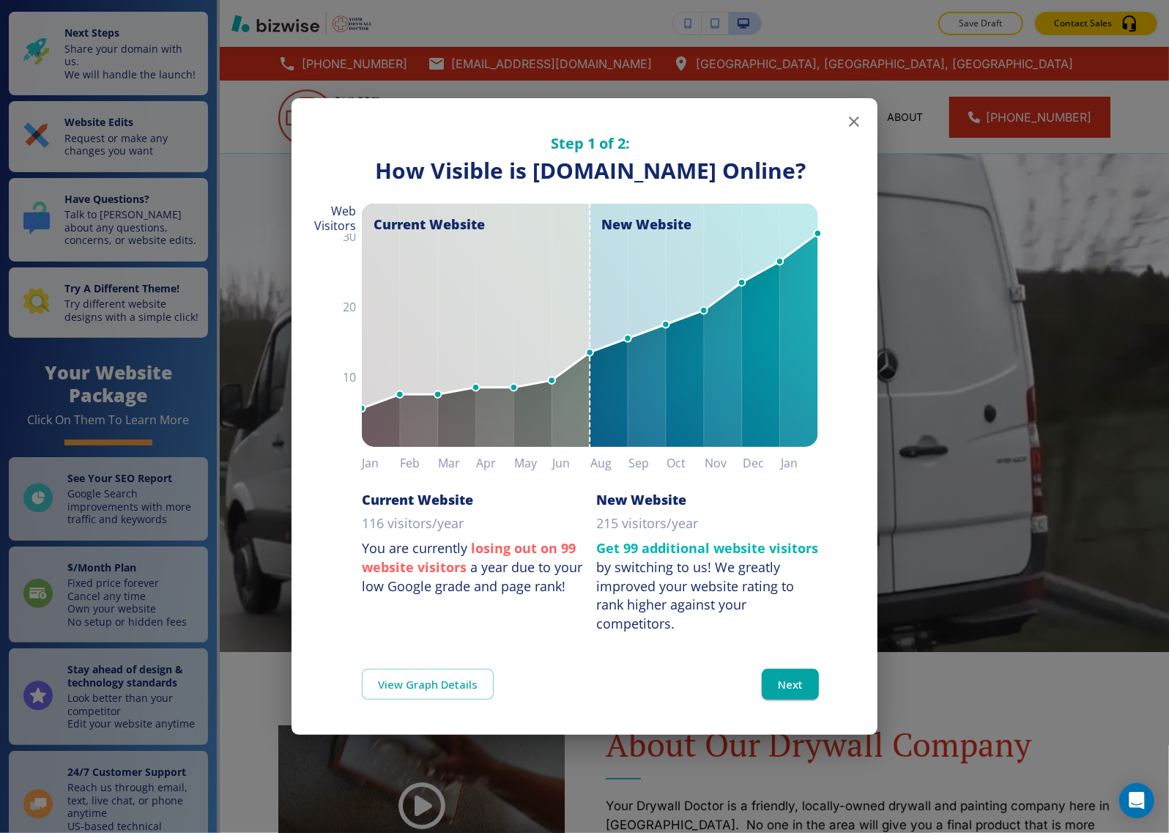
click at [855, 116] on icon "button" at bounding box center [854, 121] width 10 height 10
